Goal: Task Accomplishment & Management: Manage account settings

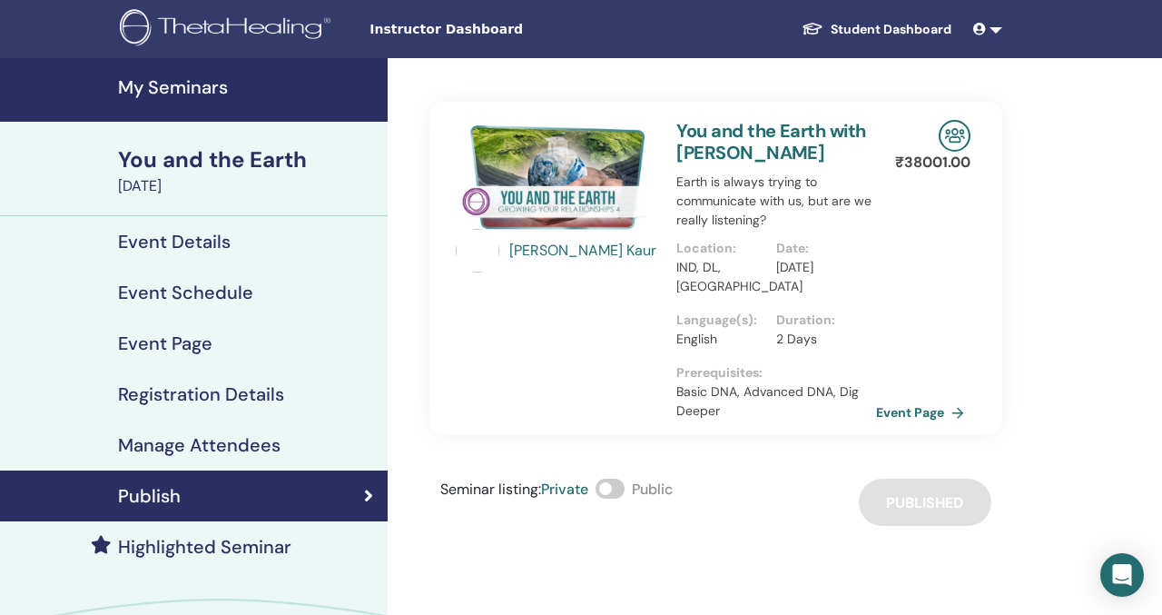
click at [207, 90] on h4 "My Seminars" at bounding box center [247, 87] width 259 height 22
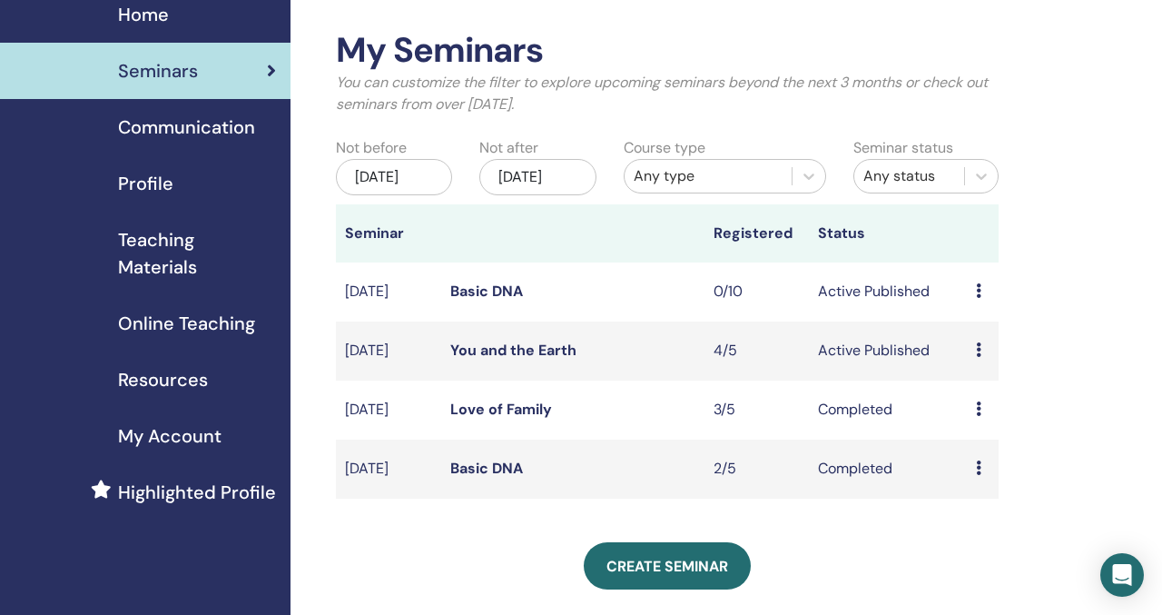
scroll to position [74, 0]
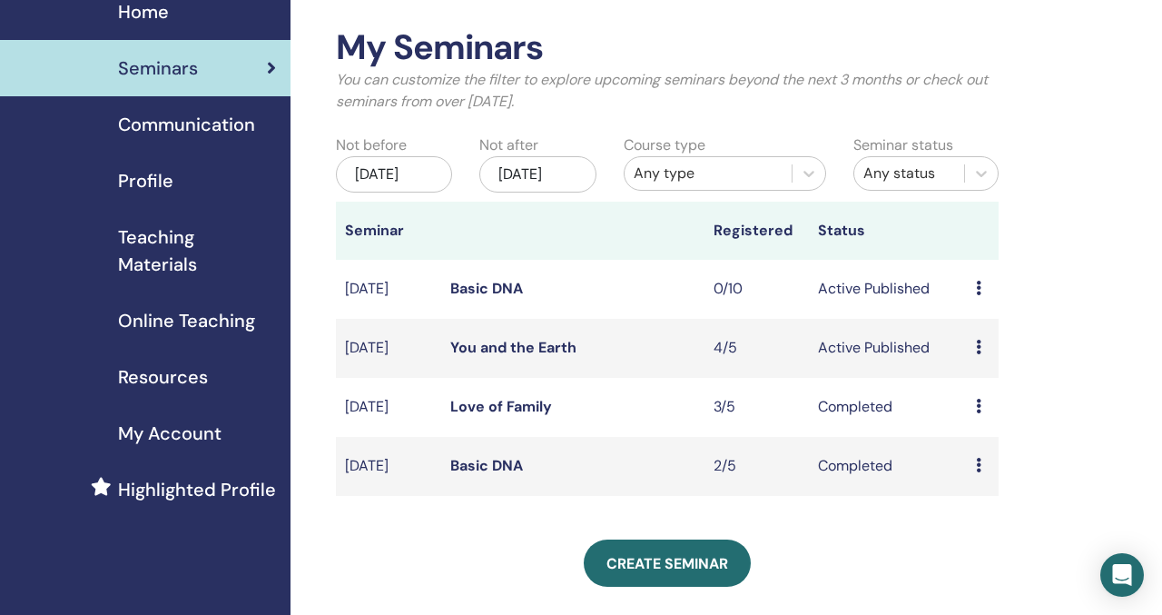
click at [504, 357] on link "You and the Earth" at bounding box center [513, 347] width 126 height 19
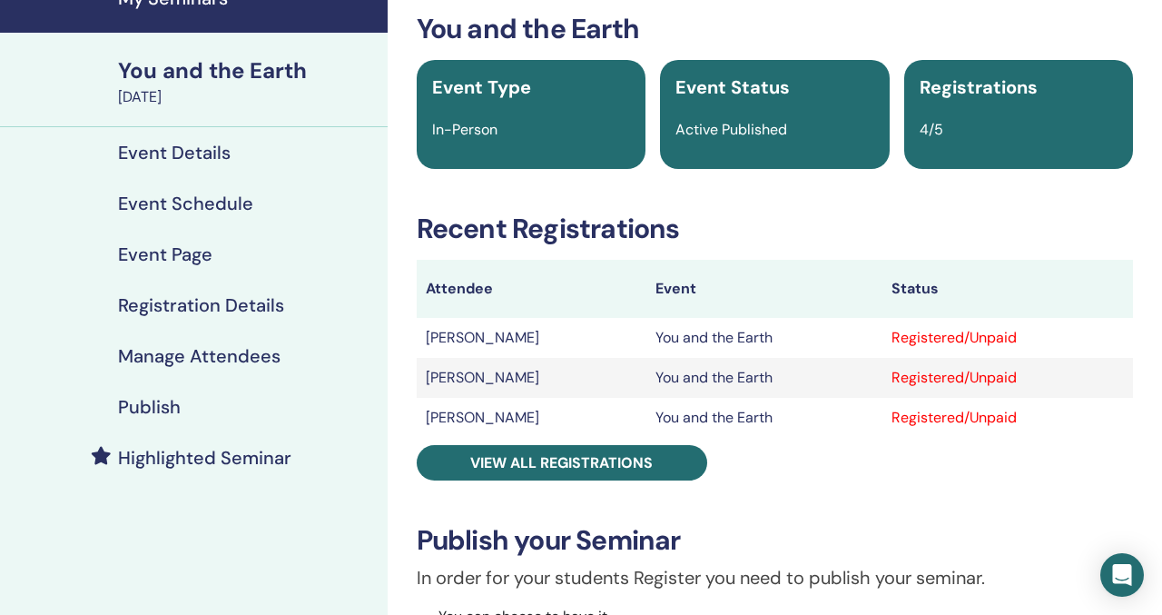
scroll to position [127, 0]
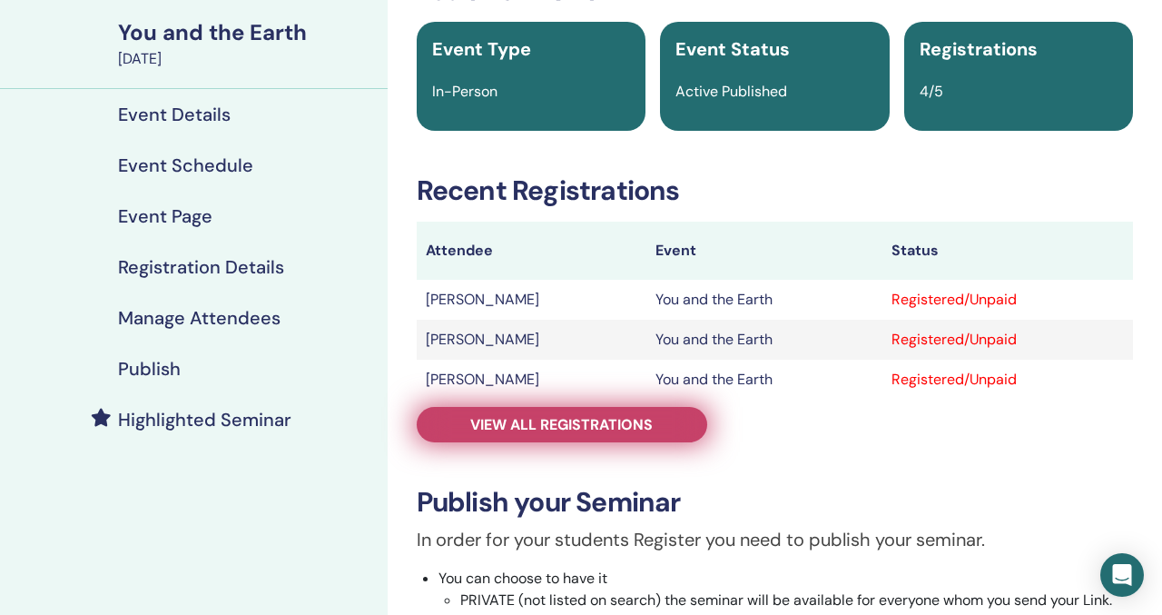
click at [616, 420] on span "View all registrations" at bounding box center [561, 424] width 182 height 19
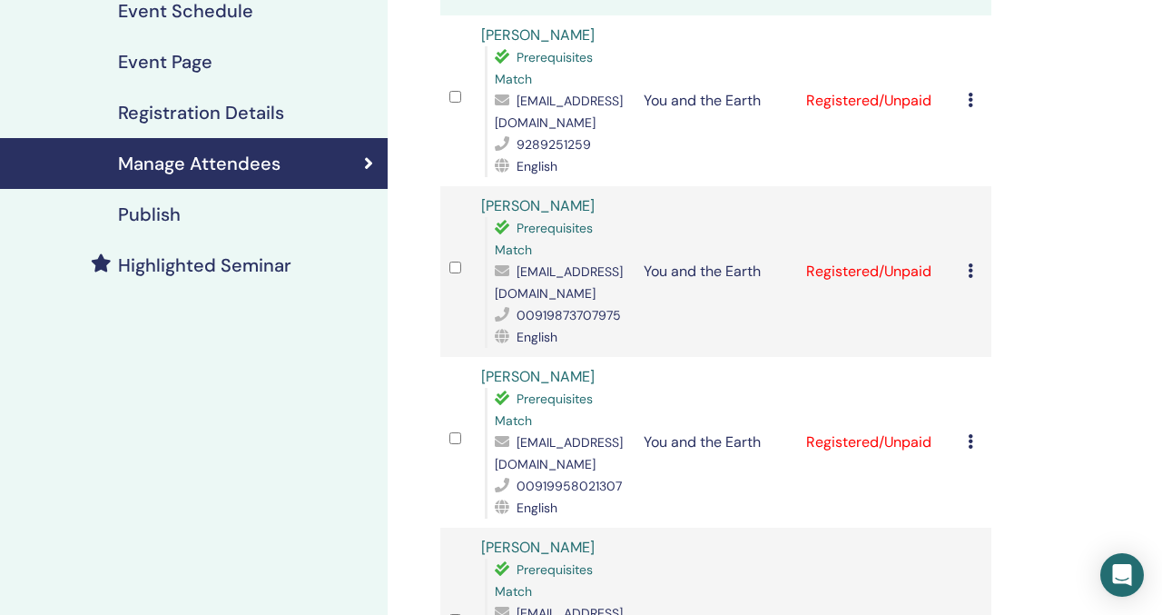
scroll to position [283, 0]
